Goal: Task Accomplishment & Management: Complete application form

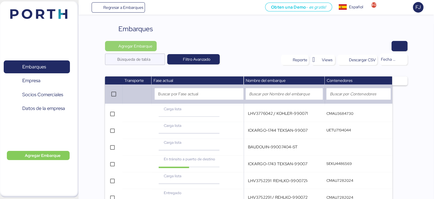
click at [136, 45] on span "Agregar Embarque" at bounding box center [135, 46] width 34 height 7
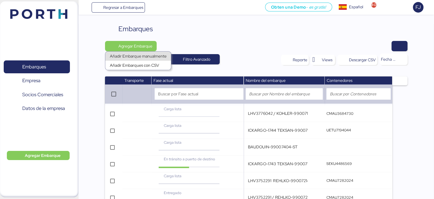
click at [143, 55] on div "Añadir Embarque manualmente" at bounding box center [138, 56] width 57 height 8
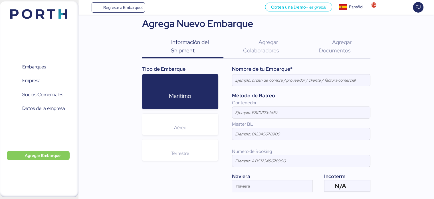
scroll to position [54, 0]
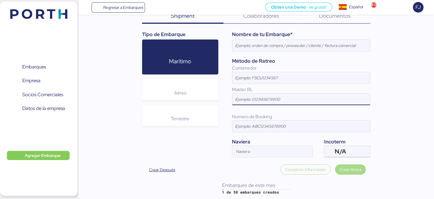
click at [268, 100] on input at bounding box center [302, 98] width 138 height 11
paste input "ISB1811343"
type input "ISB1811343"
drag, startPoint x: 249, startPoint y: 78, endPoint x: 262, endPoint y: 79, distance: 13.2
click at [249, 79] on input at bounding box center [302, 77] width 138 height 11
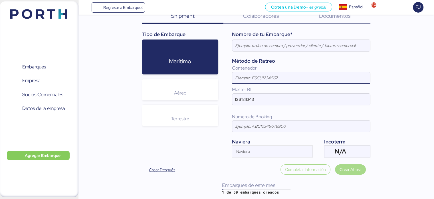
paste input "APHU7360427"
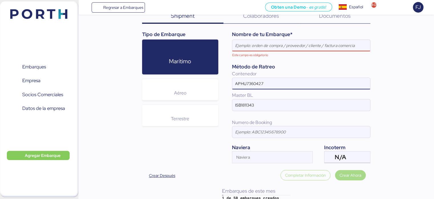
type input "APHU7360427"
click at [248, 43] on input "Este campo es obligatorio" at bounding box center [296, 45] width 126 height 11
paste input "TEKSAN-99007070-PAS TEKSAN-99007208-ST TEKSAN-99007403-STOCK"
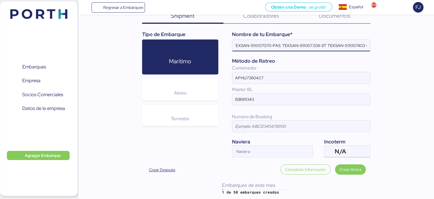
scroll to position [0, 0]
paste input "ICKARGO-1799"
type input "ICKARGO-1799 TEKSAN-99007070-PAS TEKSAN-99007208-ST TEKSAN-99007403-STOCK"
click at [345, 168] on span "Crear Ahora" at bounding box center [351, 169] width 22 height 7
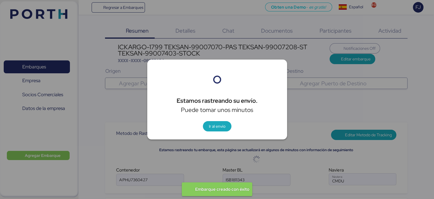
type input "CMA CGM"
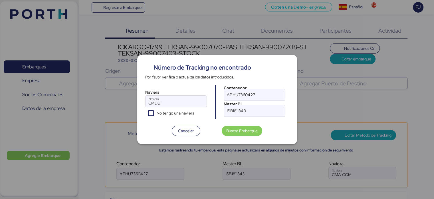
type input "CMA CGM"
click at [188, 131] on span "Cancelar" at bounding box center [186, 130] width 16 height 7
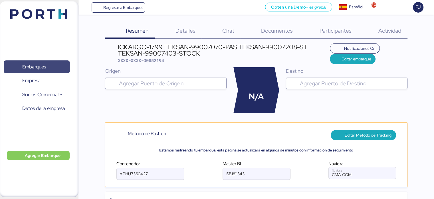
click at [26, 69] on span "Embarques" at bounding box center [34, 67] width 24 height 8
